Goal: Task Accomplishment & Management: Manage account settings

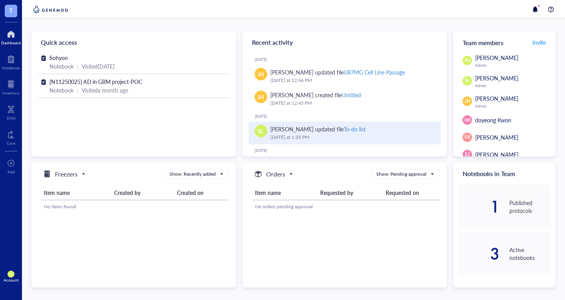
click at [344, 126] on div "To-do list" at bounding box center [355, 129] width 22 height 8
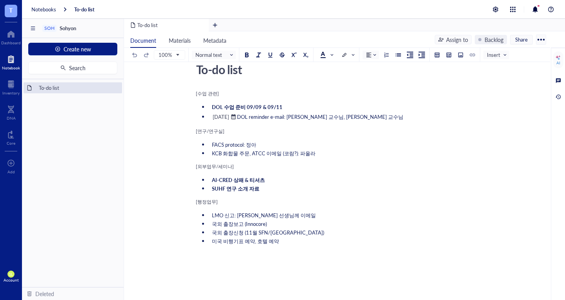
scroll to position [22, 0]
click at [322, 151] on li "KCB 화합물 주문, ATCC 이메일 (코람?): 파올라" at bounding box center [342, 152] width 266 height 7
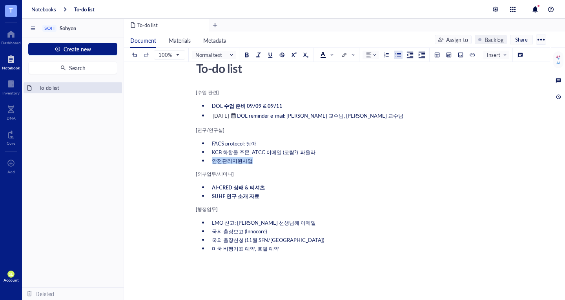
drag, startPoint x: 213, startPoint y: 163, endPoint x: 262, endPoint y: 162, distance: 49.4
click at [262, 162] on li "안전관리지원사업" at bounding box center [342, 160] width 266 height 7
click at [213, 160] on span "안전관리지원사업" at bounding box center [232, 160] width 41 height 7
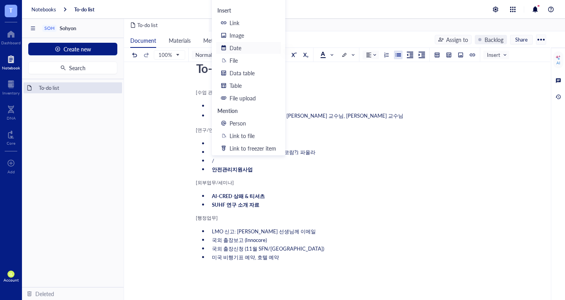
click at [244, 49] on div "Date" at bounding box center [252, 48] width 47 height 9
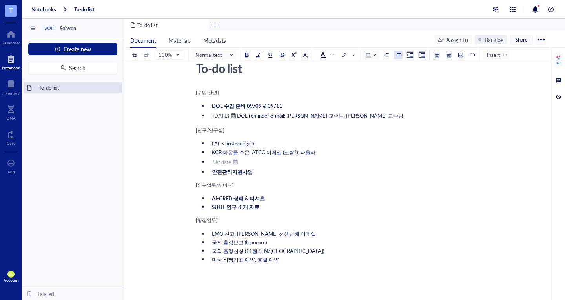
click at [218, 161] on div "Set date" at bounding box center [222, 161] width 18 height 7
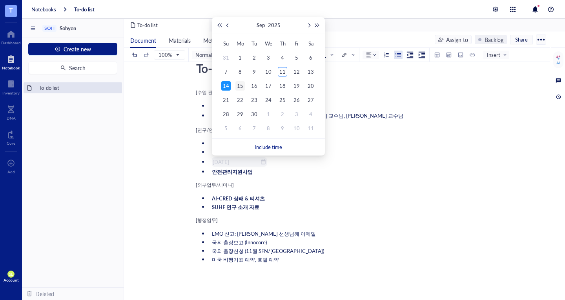
type input "[DATE]"
click at [241, 86] on div "15" at bounding box center [239, 85] width 9 height 9
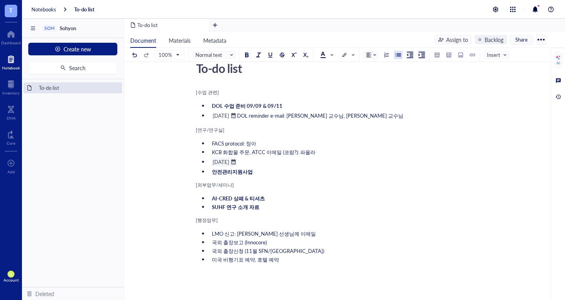
click at [272, 163] on li "﻿ [DATE] ﻿ ﻿" at bounding box center [342, 161] width 266 height 9
click at [214, 171] on span "안전관리지원사업" at bounding box center [232, 171] width 41 height 7
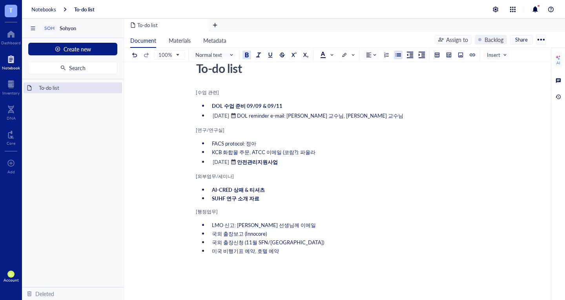
click at [310, 193] on ul "AI-CRED 상패 & 티셔츠 SUHF 연구 소개 자료" at bounding box center [335, 194] width 279 height 19
click at [326, 162] on li "﻿ [DATE] ﻿ 안전관리지원사업" at bounding box center [342, 161] width 266 height 9
